Goal: Information Seeking & Learning: Learn about a topic

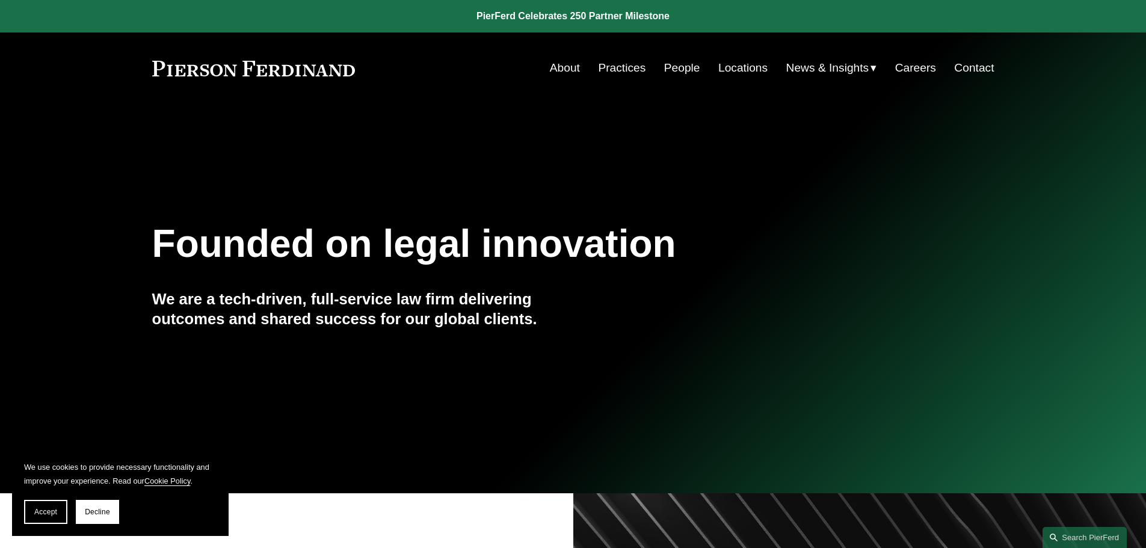
click at [557, 69] on link "About" at bounding box center [565, 68] width 30 height 23
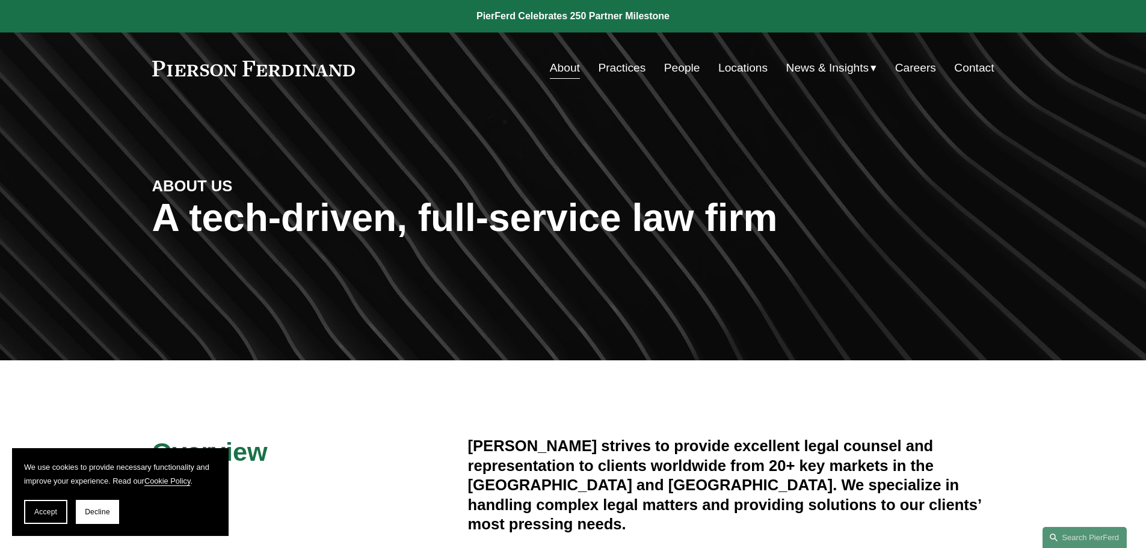
click at [690, 75] on link "People" at bounding box center [682, 68] width 36 height 23
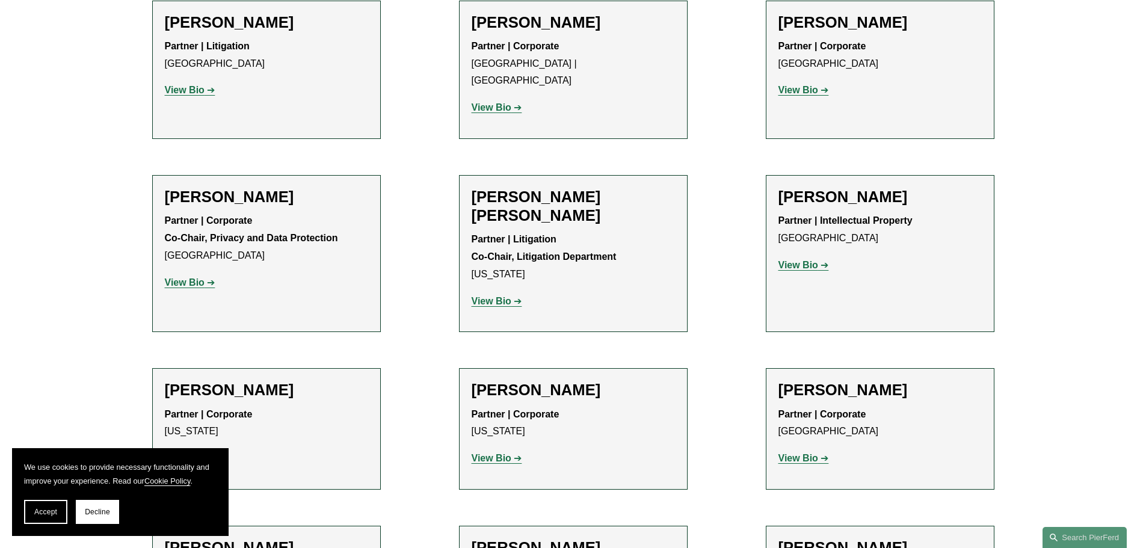
scroll to position [1565, 0]
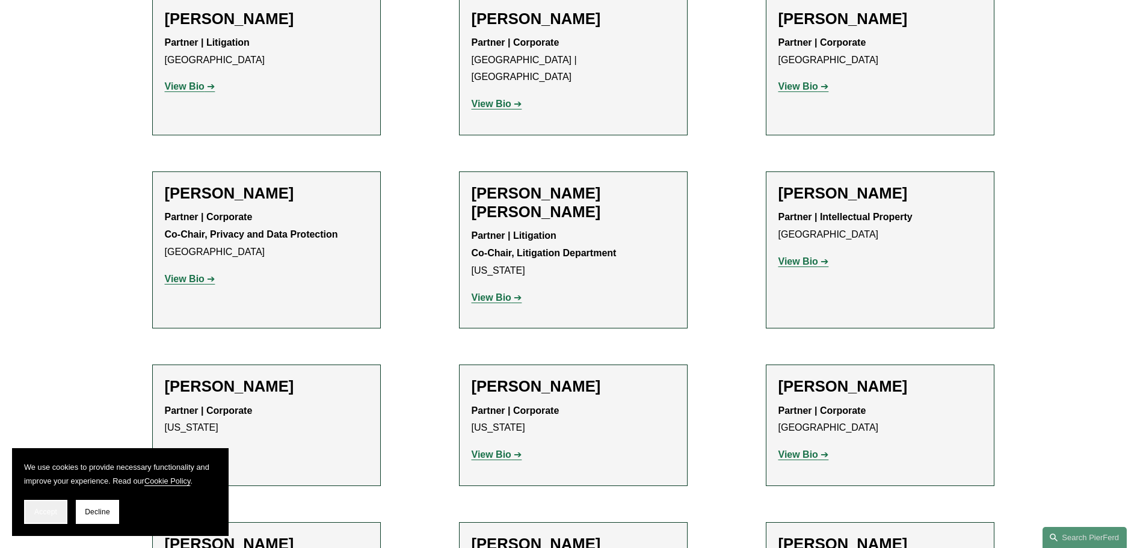
click at [49, 513] on span "Accept" at bounding box center [45, 512] width 23 height 8
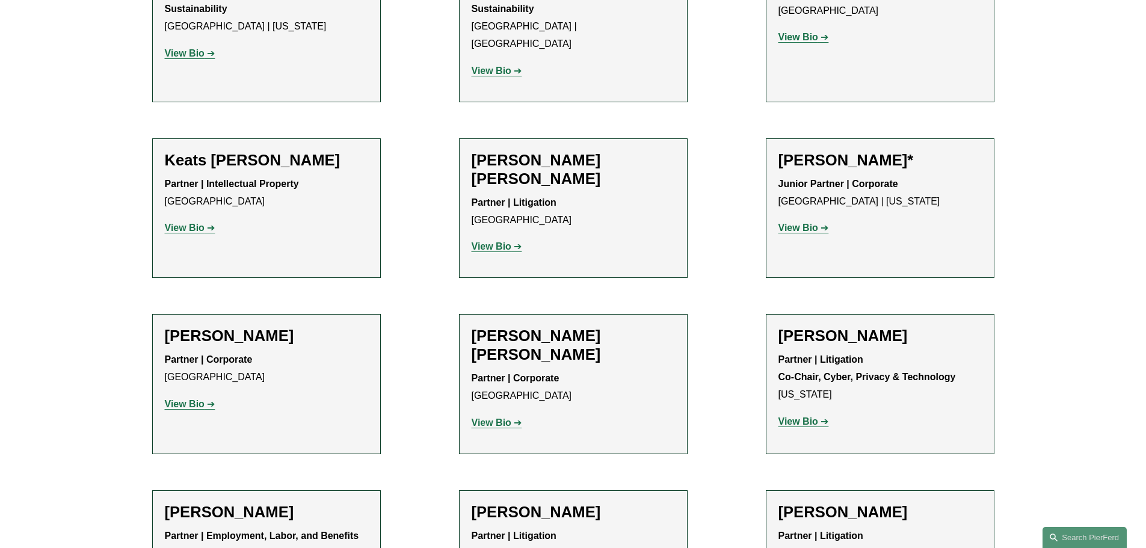
scroll to position [12670, 0]
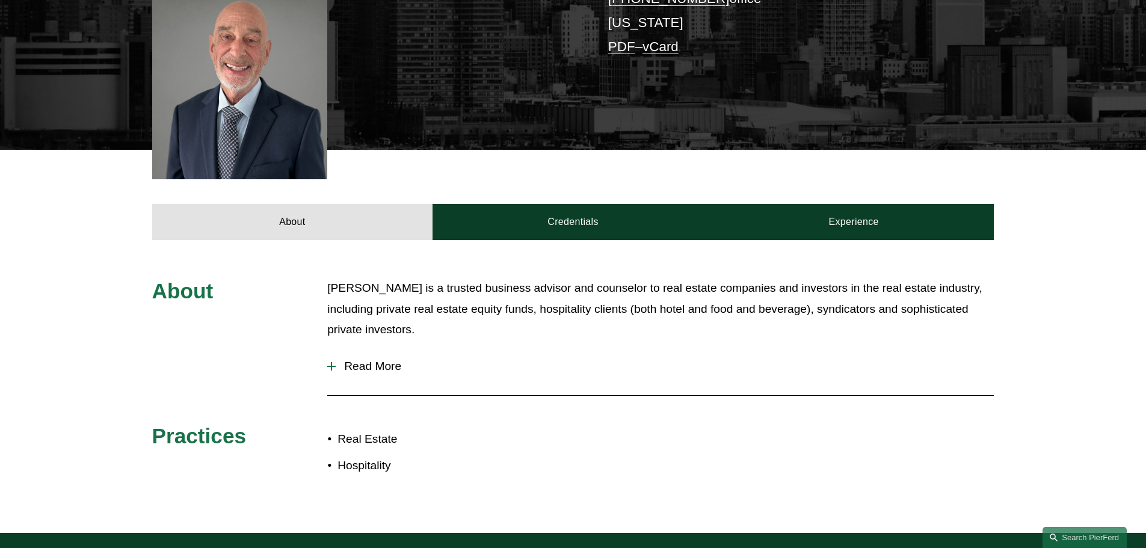
scroll to position [421, 0]
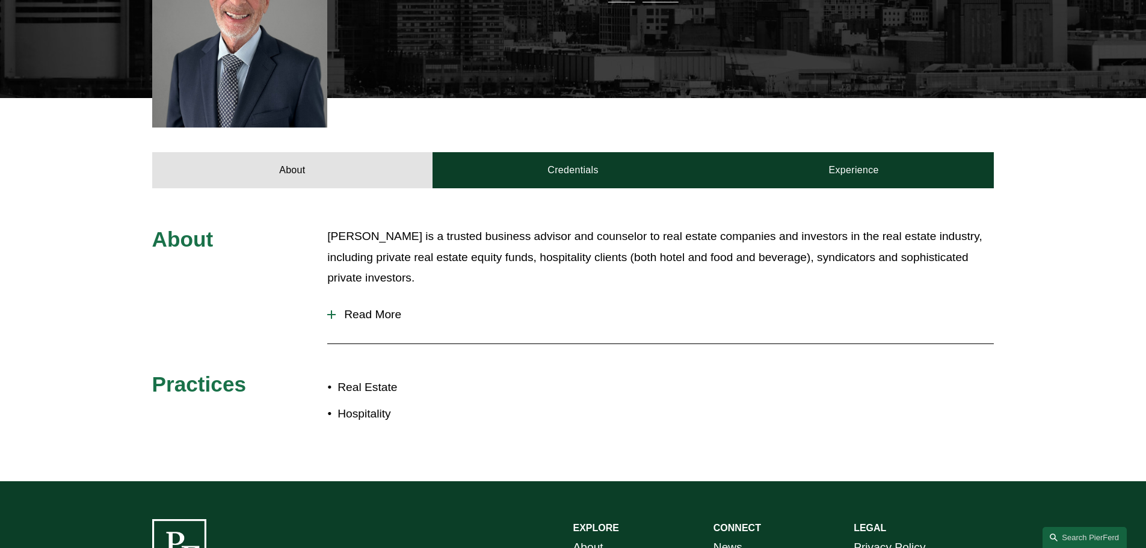
click at [349, 308] on span "Read More" at bounding box center [665, 314] width 658 height 13
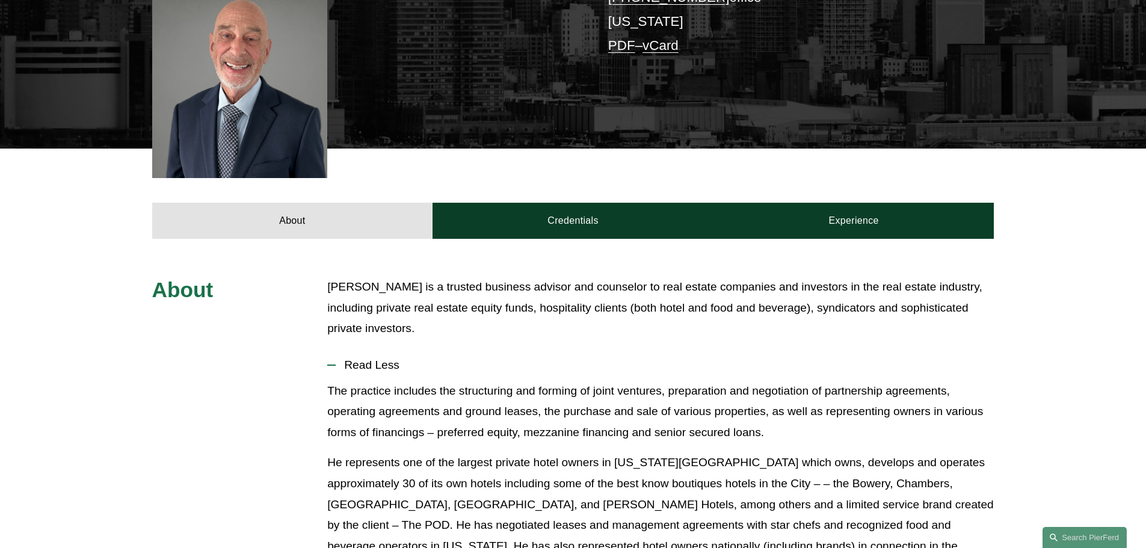
scroll to position [361, 0]
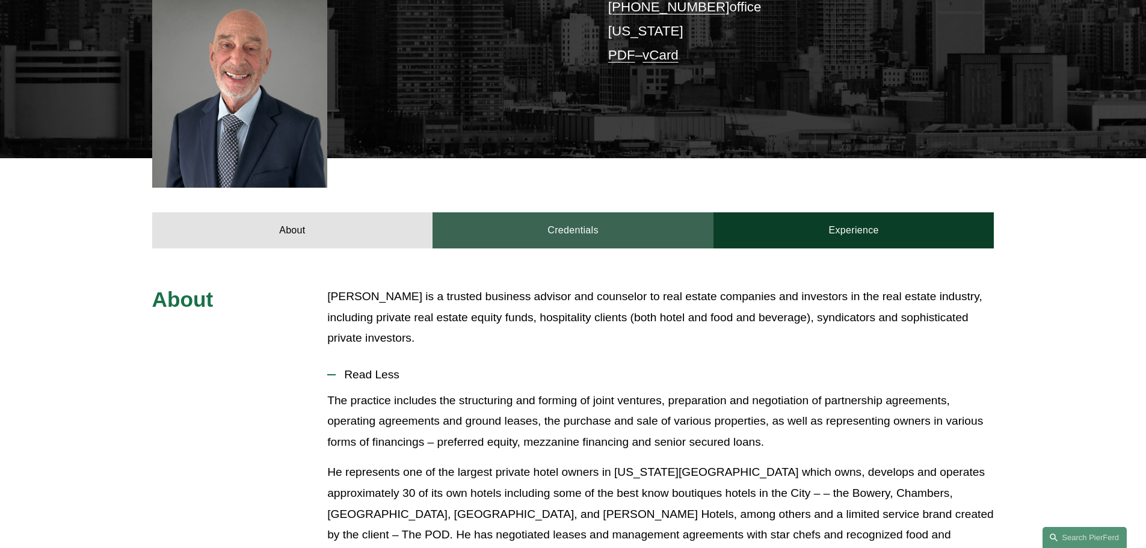
click at [513, 212] on link "Credentials" at bounding box center [573, 230] width 281 height 36
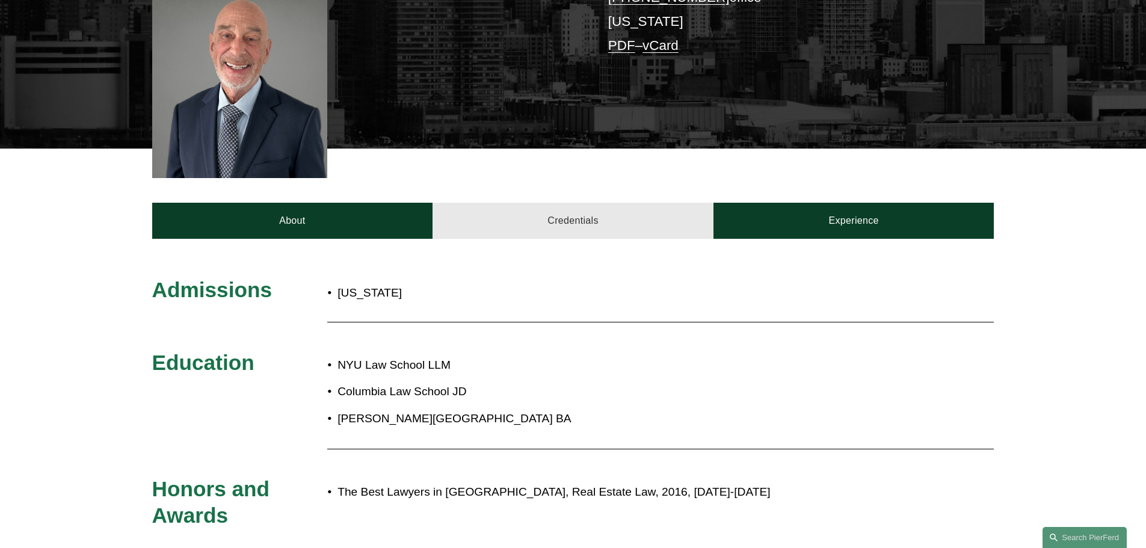
scroll to position [542, 0]
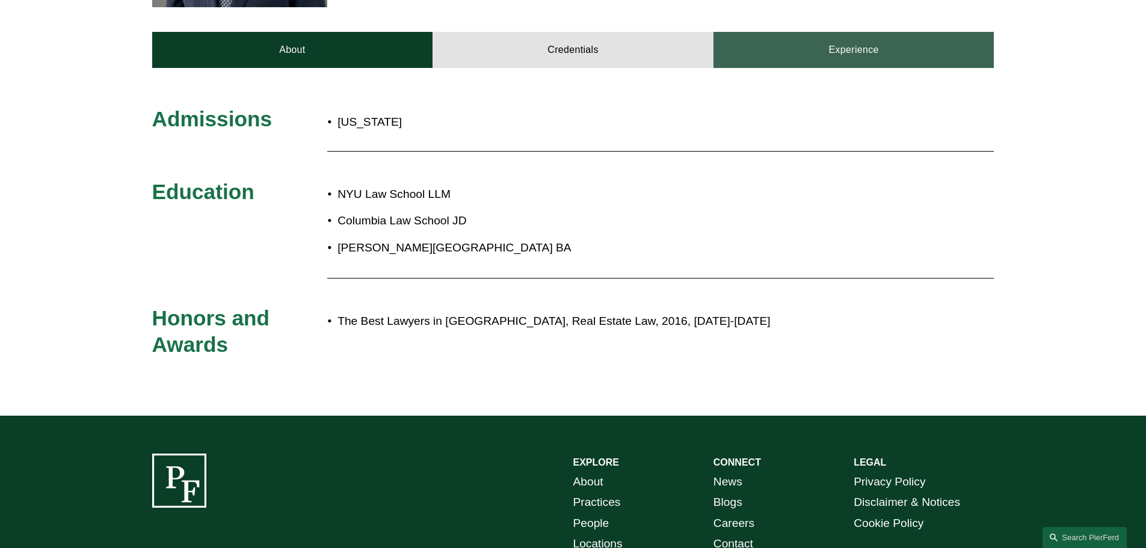
click at [809, 32] on link "Experience" at bounding box center [854, 50] width 281 height 36
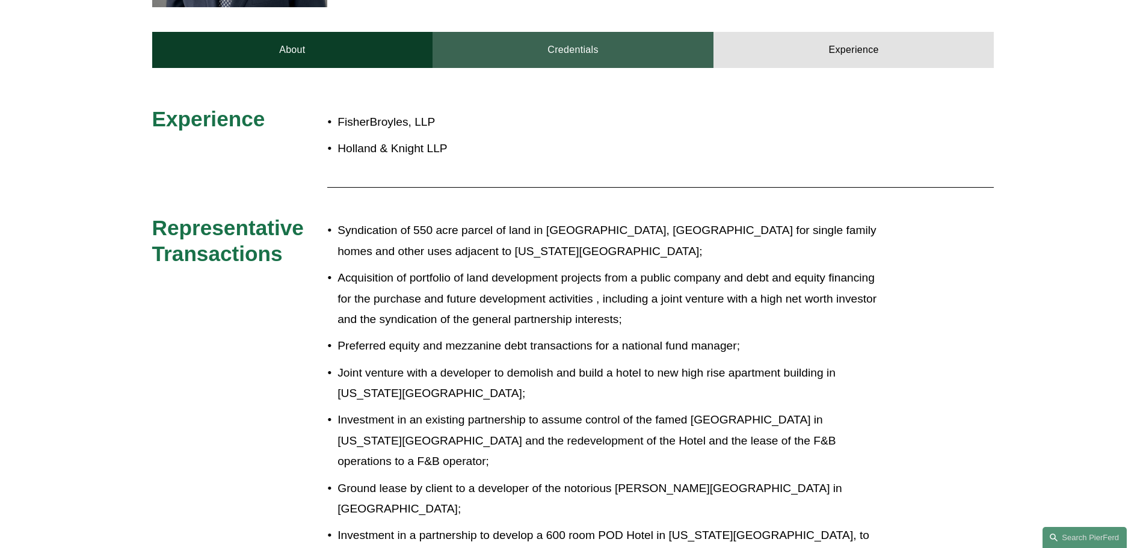
click at [502, 36] on link "Credentials" at bounding box center [573, 50] width 281 height 36
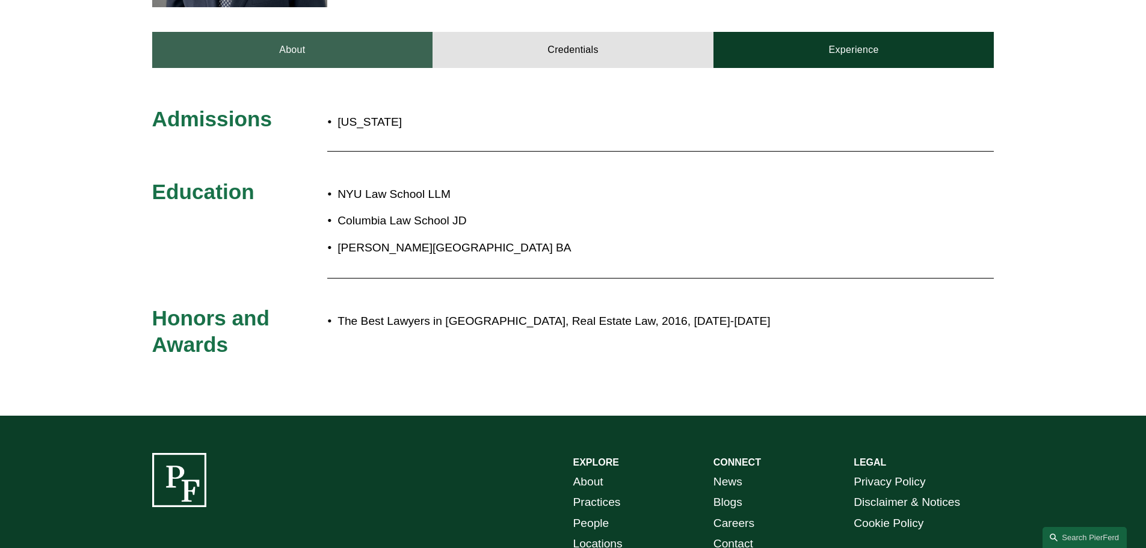
click at [372, 32] on link "About" at bounding box center [292, 50] width 281 height 36
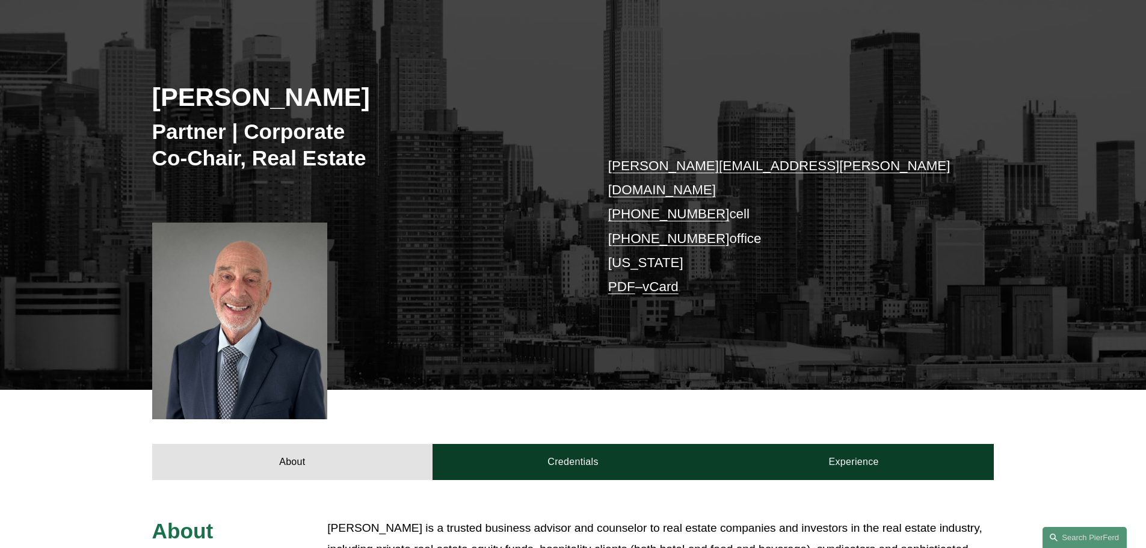
scroll to position [0, 0]
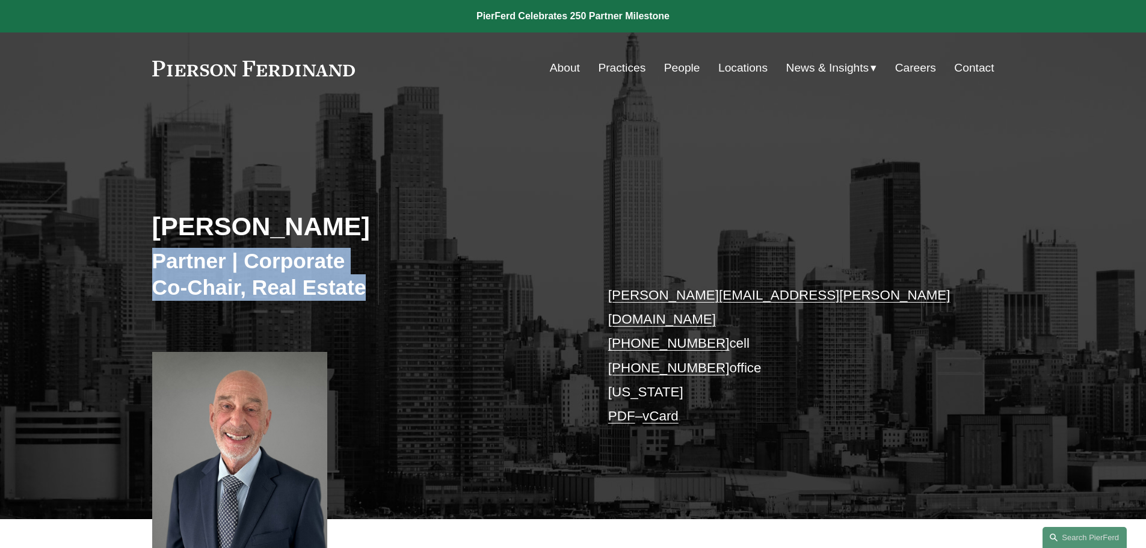
drag, startPoint x: 367, startPoint y: 289, endPoint x: 147, endPoint y: 265, distance: 221.0
click at [147, 265] on div "James Spitzer Partner | Corporate Co-Chair, Real Estate james.spitzer@pierferd.…" at bounding box center [573, 328] width 1146 height 381
copy h3 "Partner | Corporate Co-Chair, Real Estate"
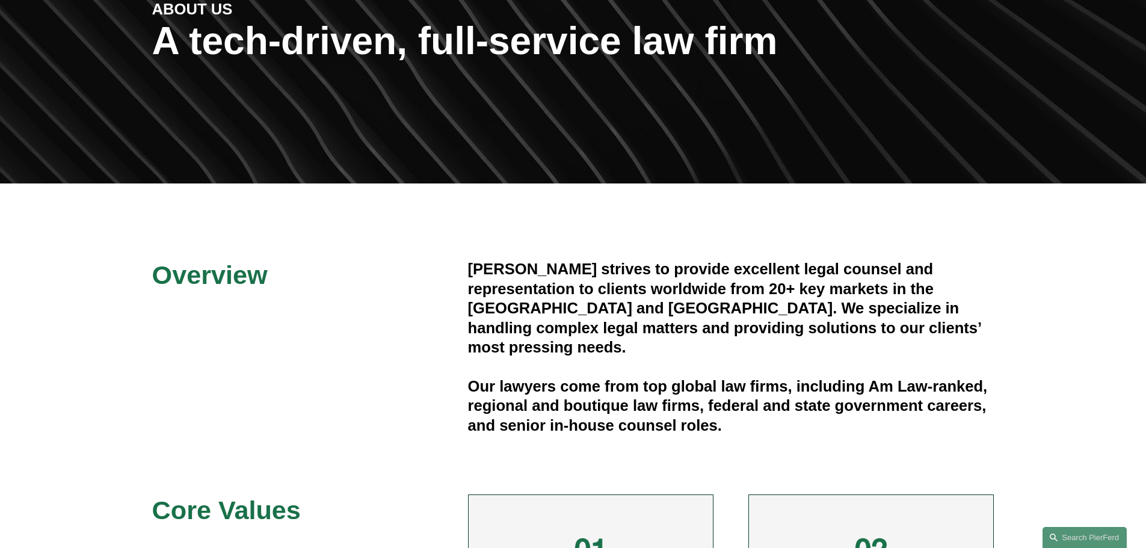
scroll to position [181, 0]
